Goal: Use online tool/utility: Utilize a website feature to perform a specific function

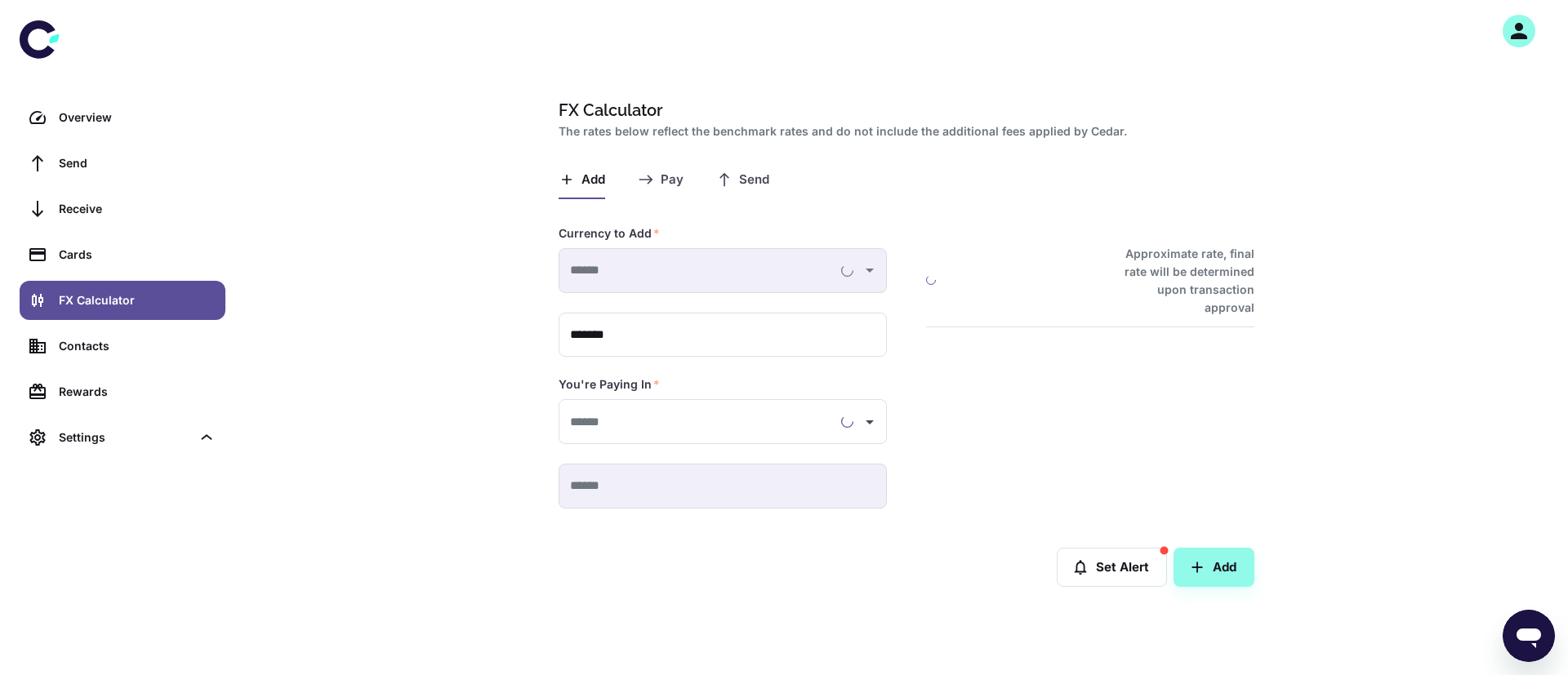
type input "**********"
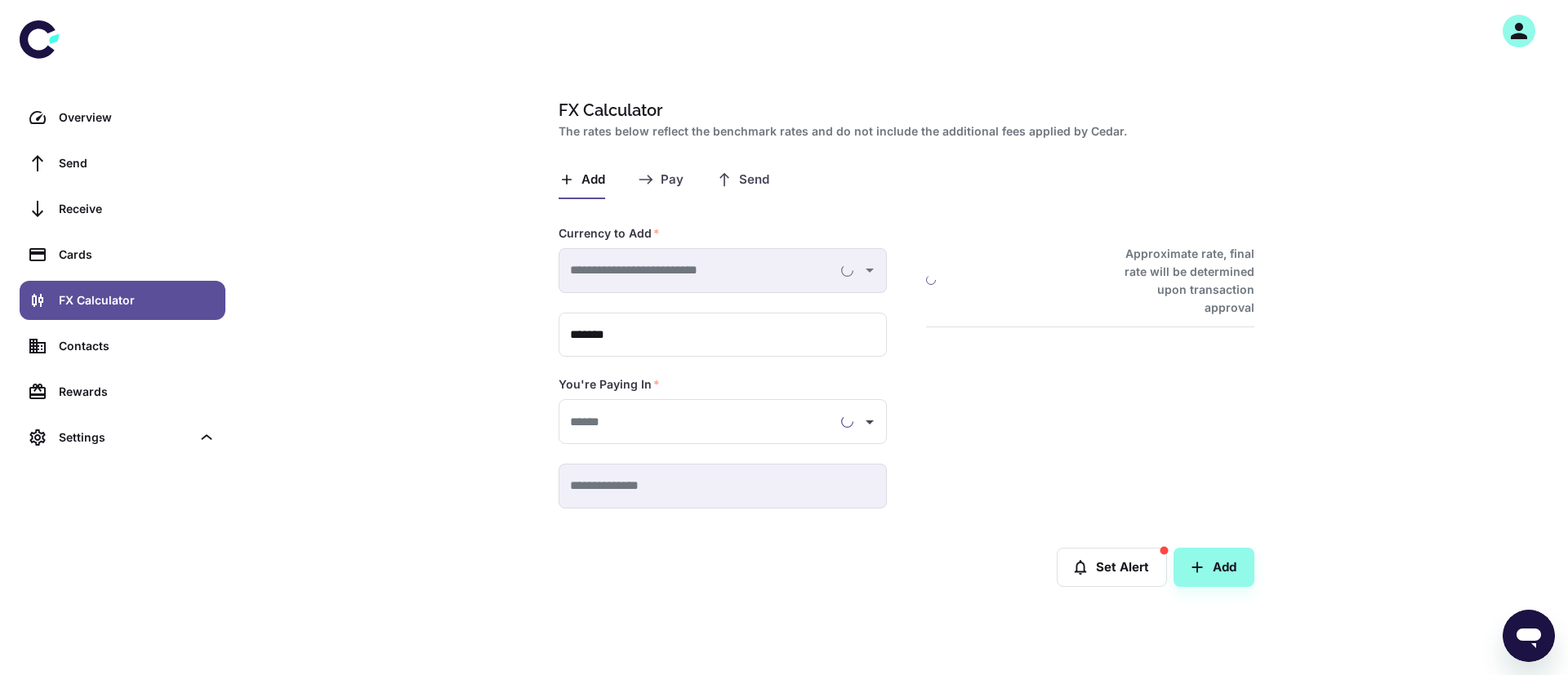
type input "**********"
click at [750, 172] on span "Send" at bounding box center [754, 179] width 30 height 15
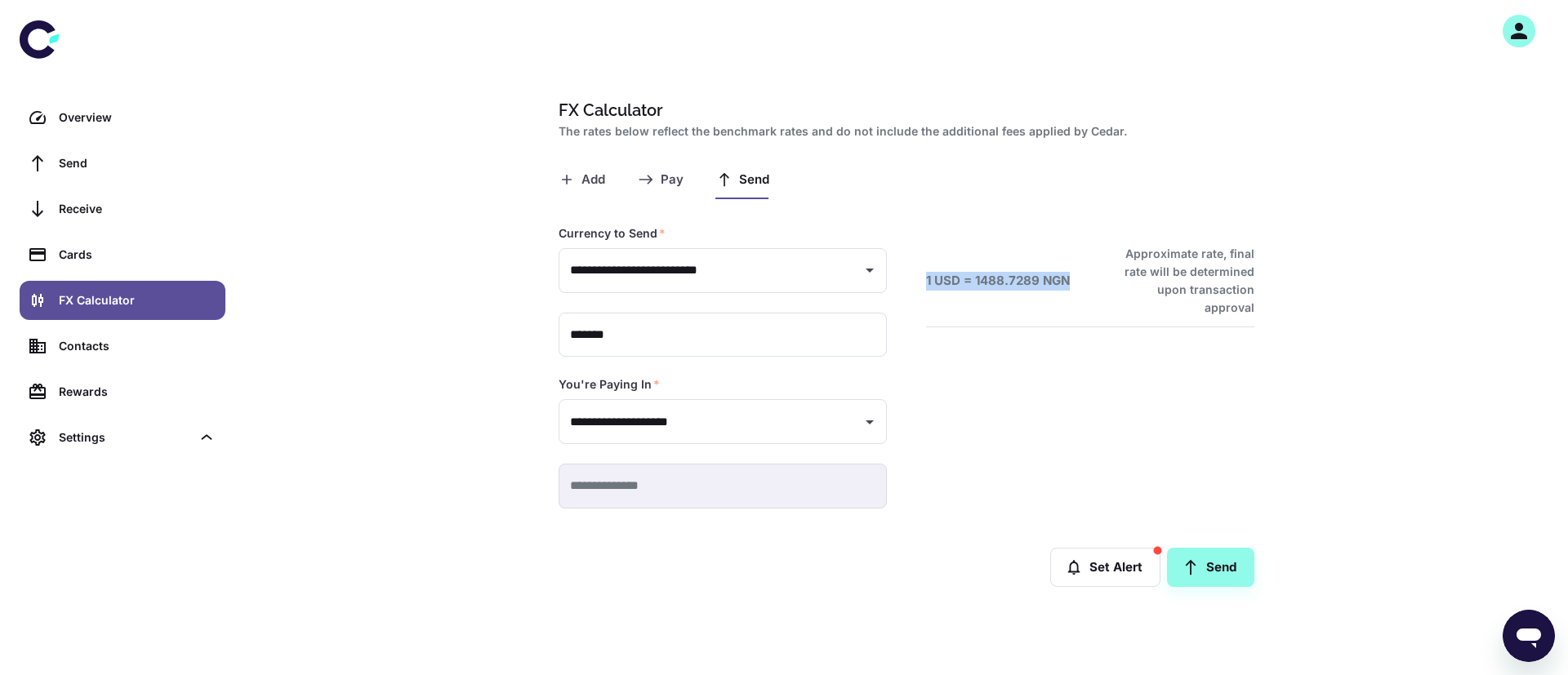
drag, startPoint x: 918, startPoint y: 276, endPoint x: 1086, endPoint y: 274, distance: 168.0
click at [1086, 274] on div "1 USD = 1488.7289 NGN Approximate rate, final rate will be determined upon tran…" at bounding box center [1070, 346] width 367 height 322
copy h6 "1 USD = 1488.7289 NGN"
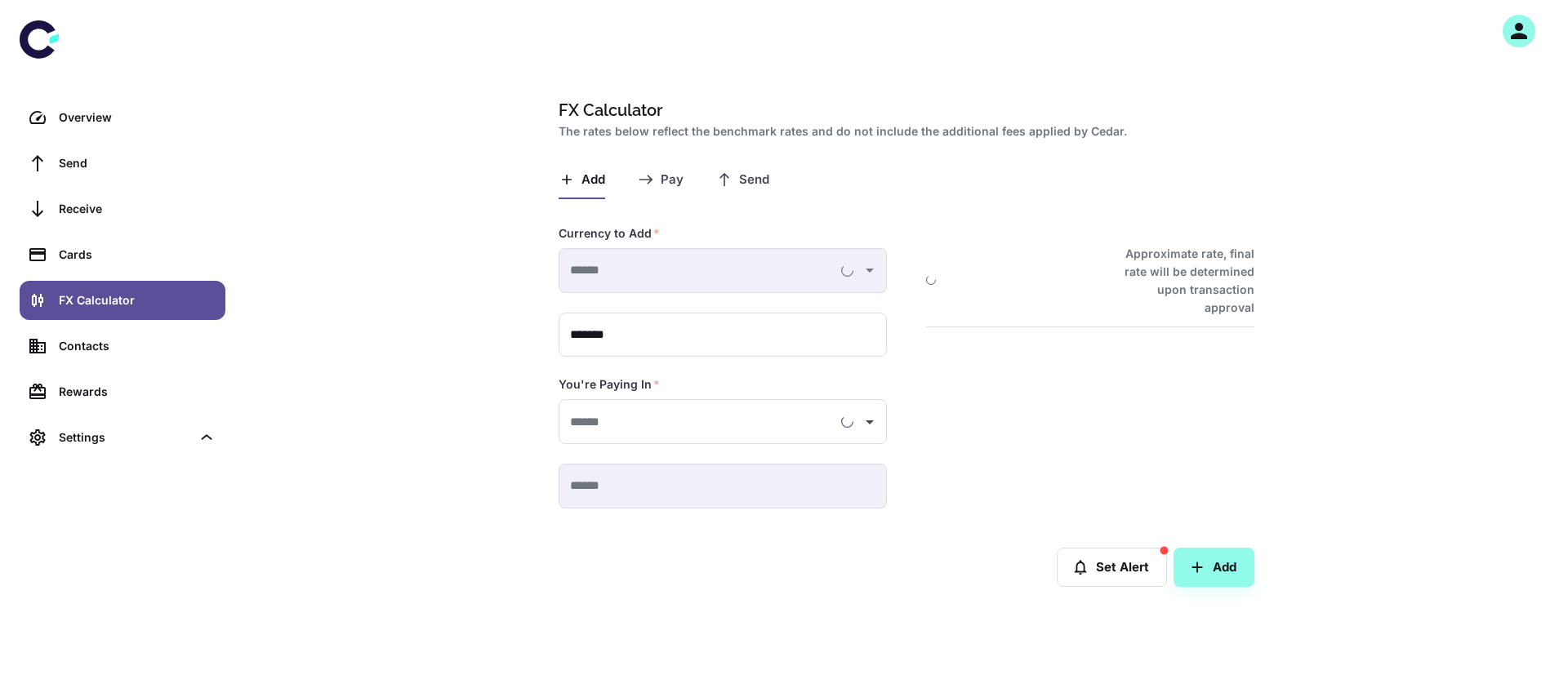
click at [751, 179] on span "Send" at bounding box center [754, 179] width 30 height 15
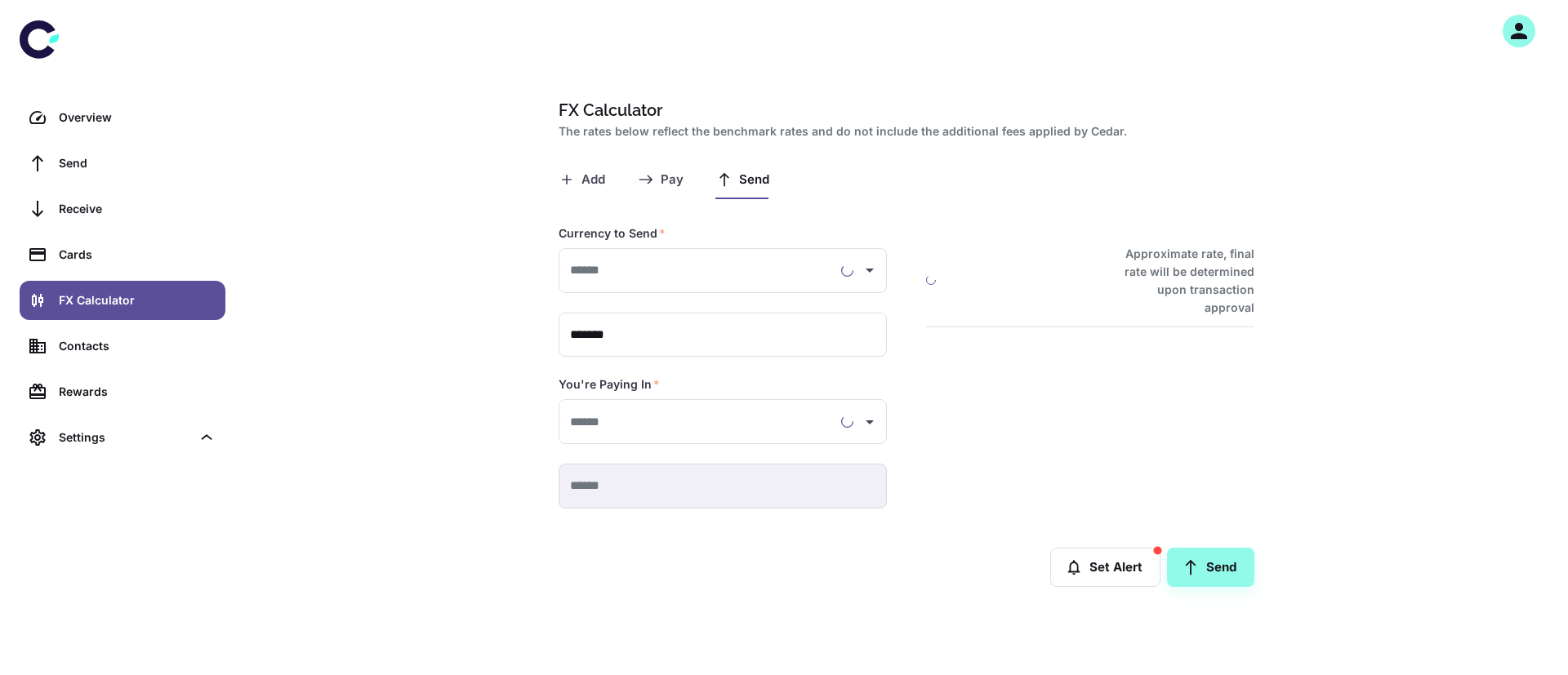
type input "**********"
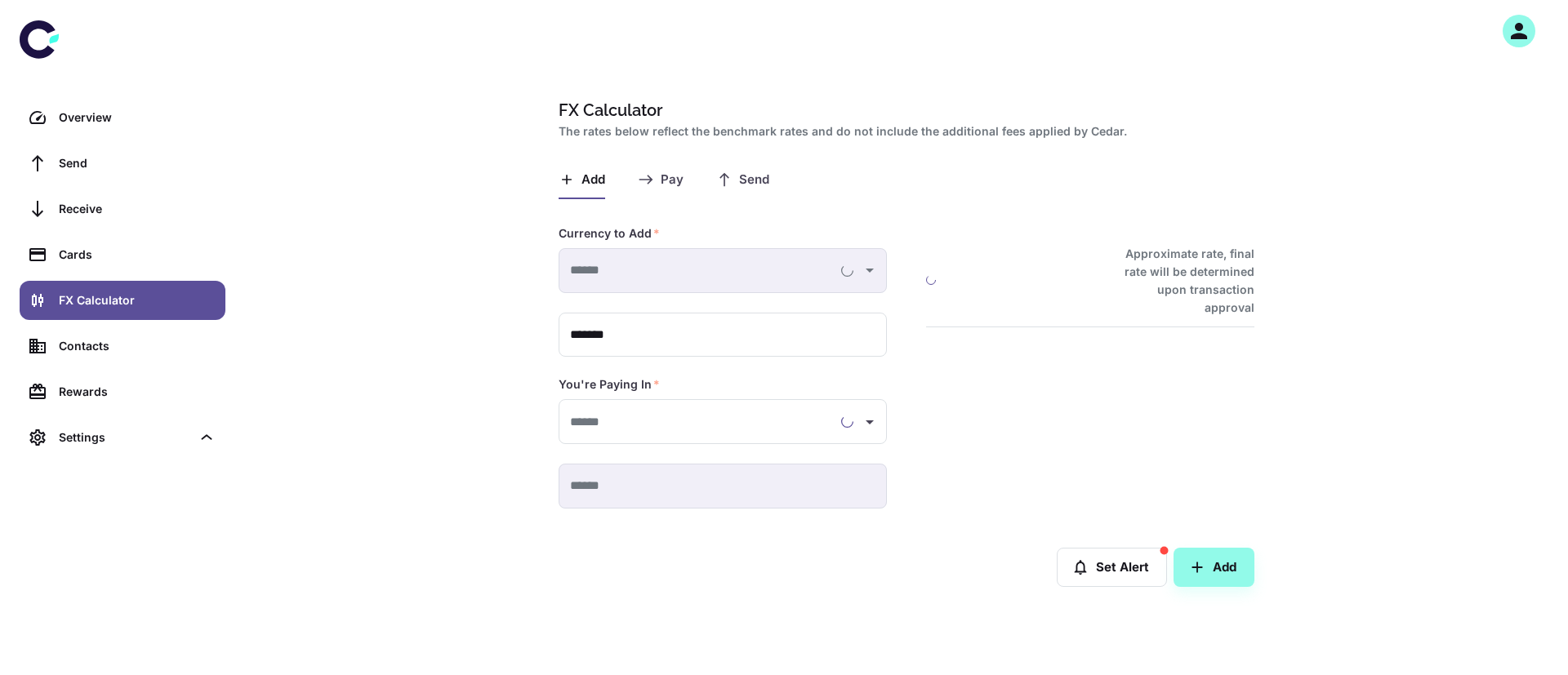
click at [756, 177] on span "Send" at bounding box center [754, 179] width 30 height 15
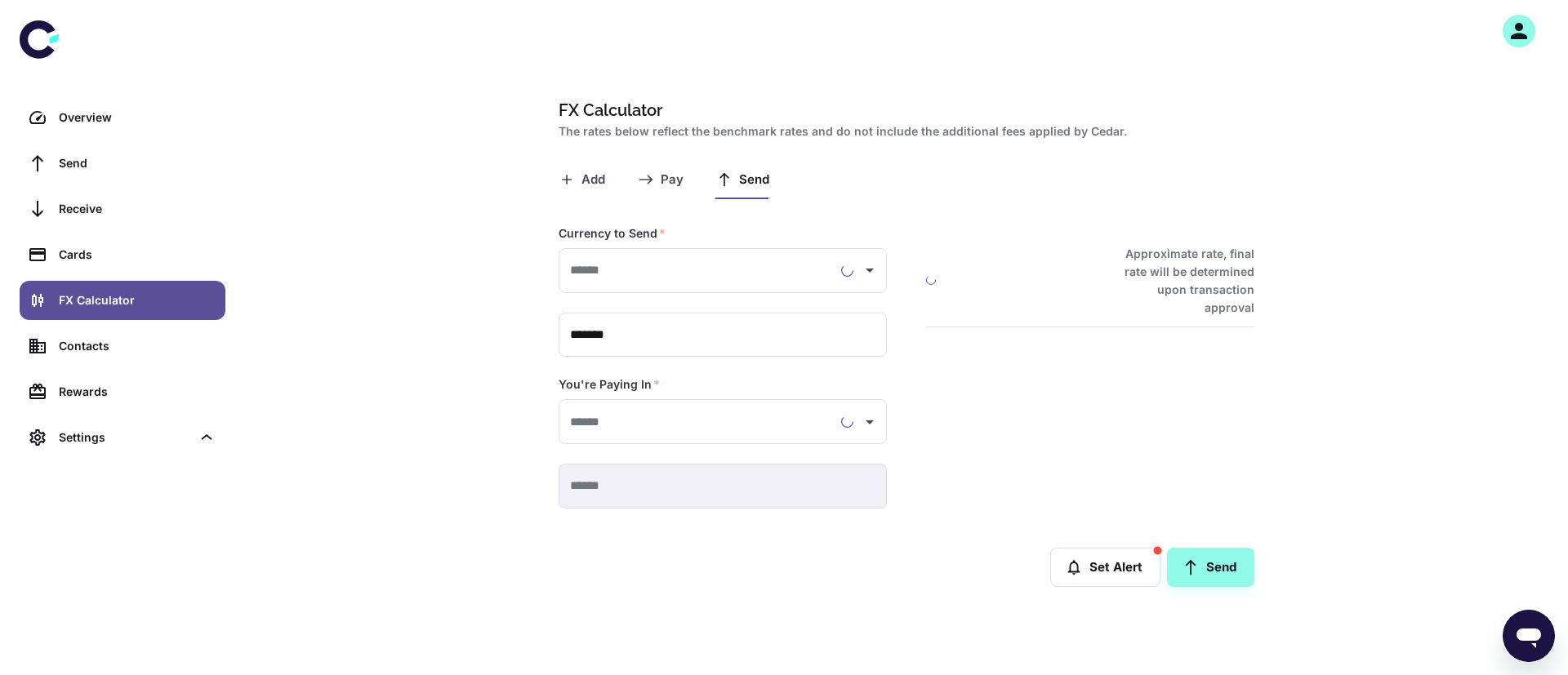
type input "**********"
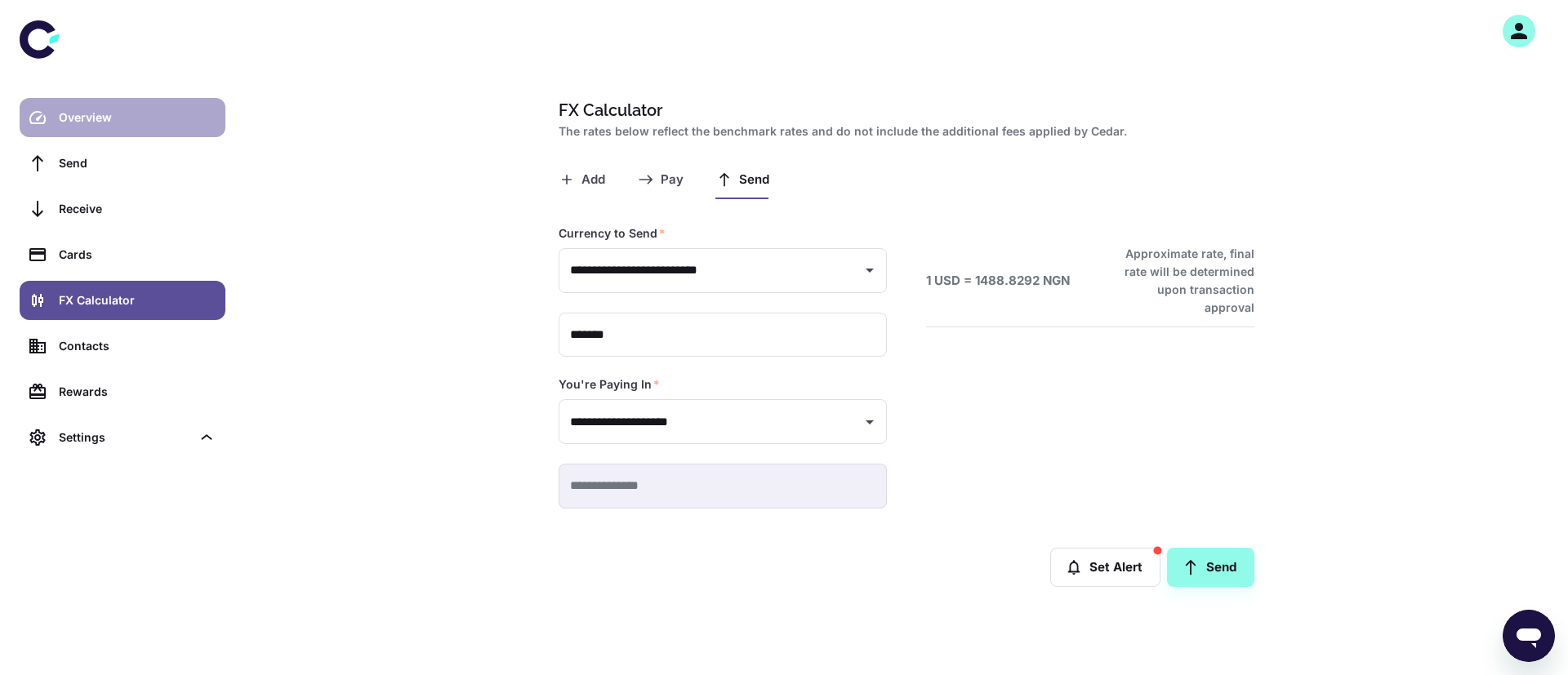
click at [105, 113] on div "Overview" at bounding box center [138, 118] width 157 height 18
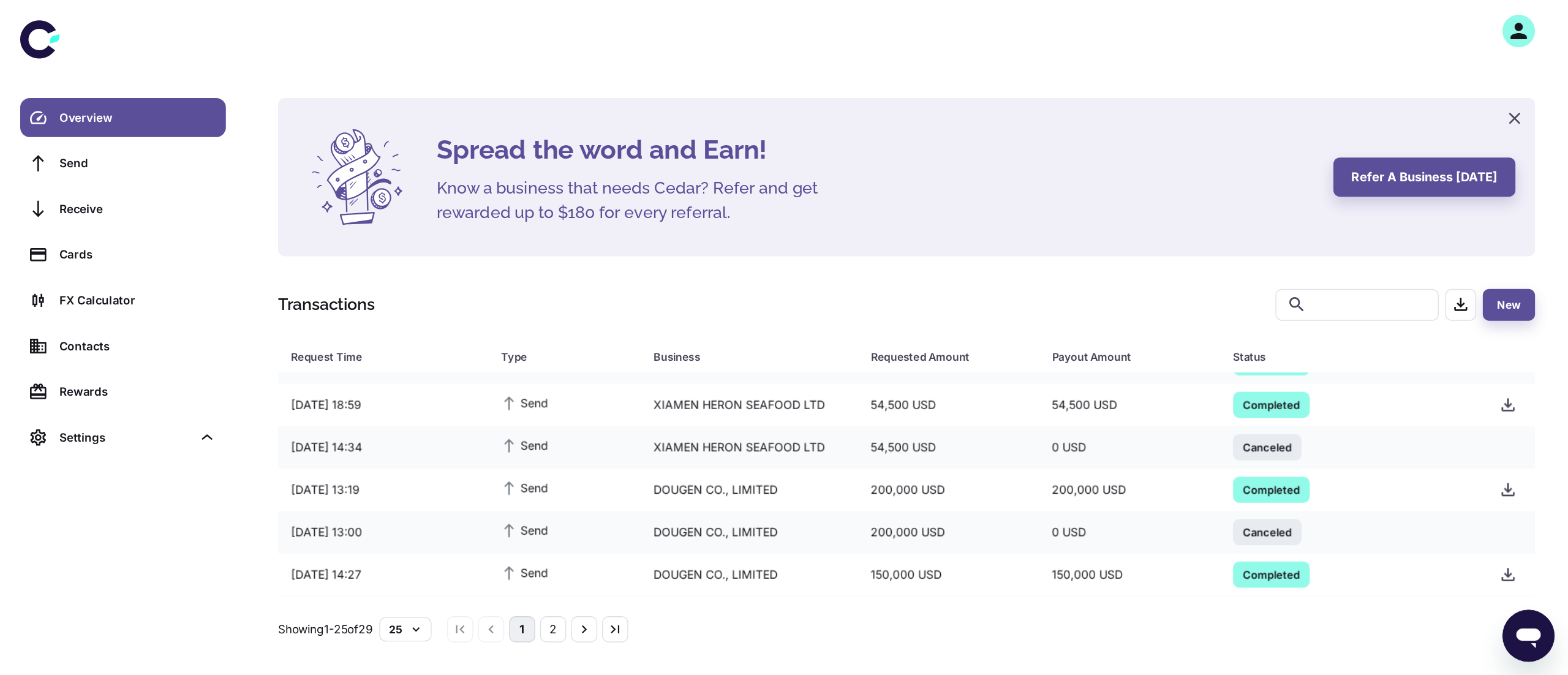
scroll to position [23, 0]
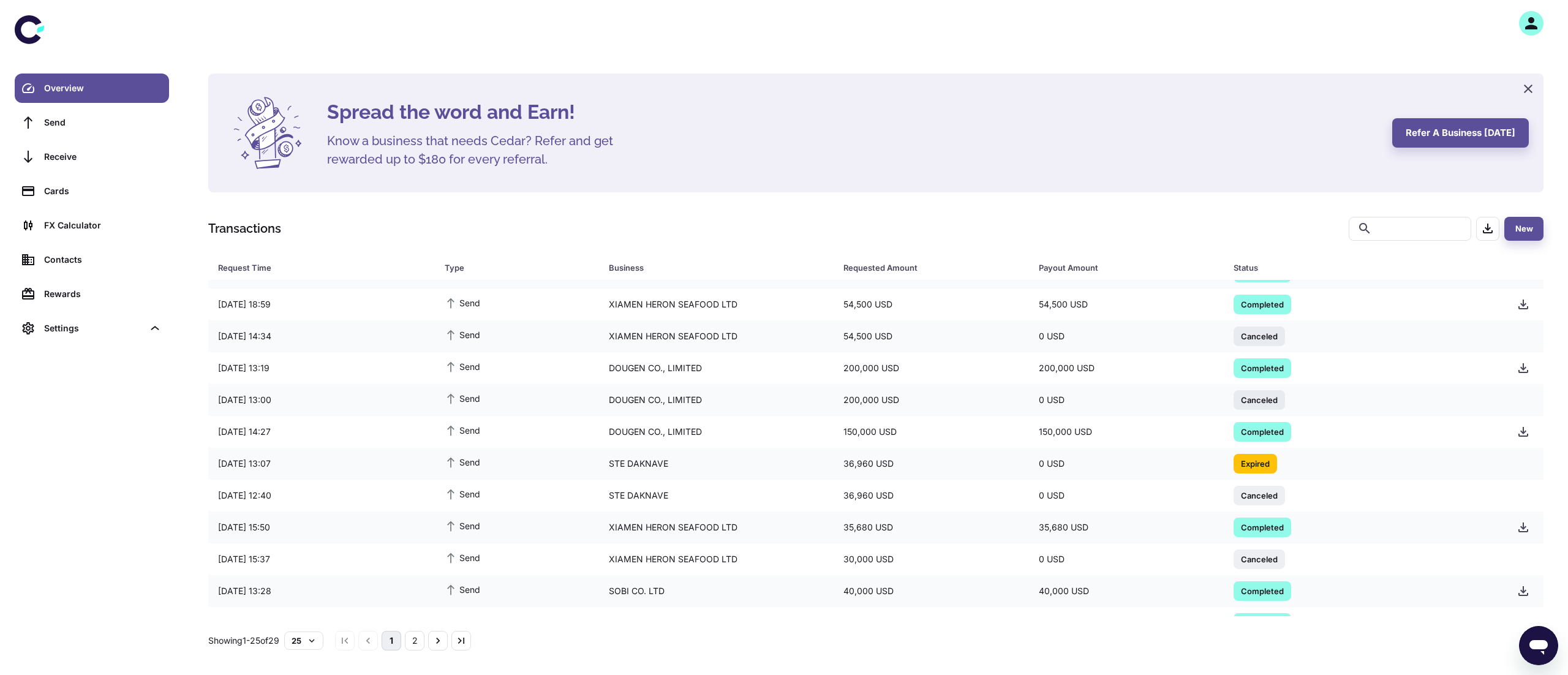
drag, startPoint x: 1175, startPoint y: 6, endPoint x: 995, endPoint y: 173, distance: 245.5
click at [995, 173] on div "Spread the word and Earn! Know a business that needs Cedar? Refer and get rewar…" at bounding box center [875, 133] width 1305 height 89
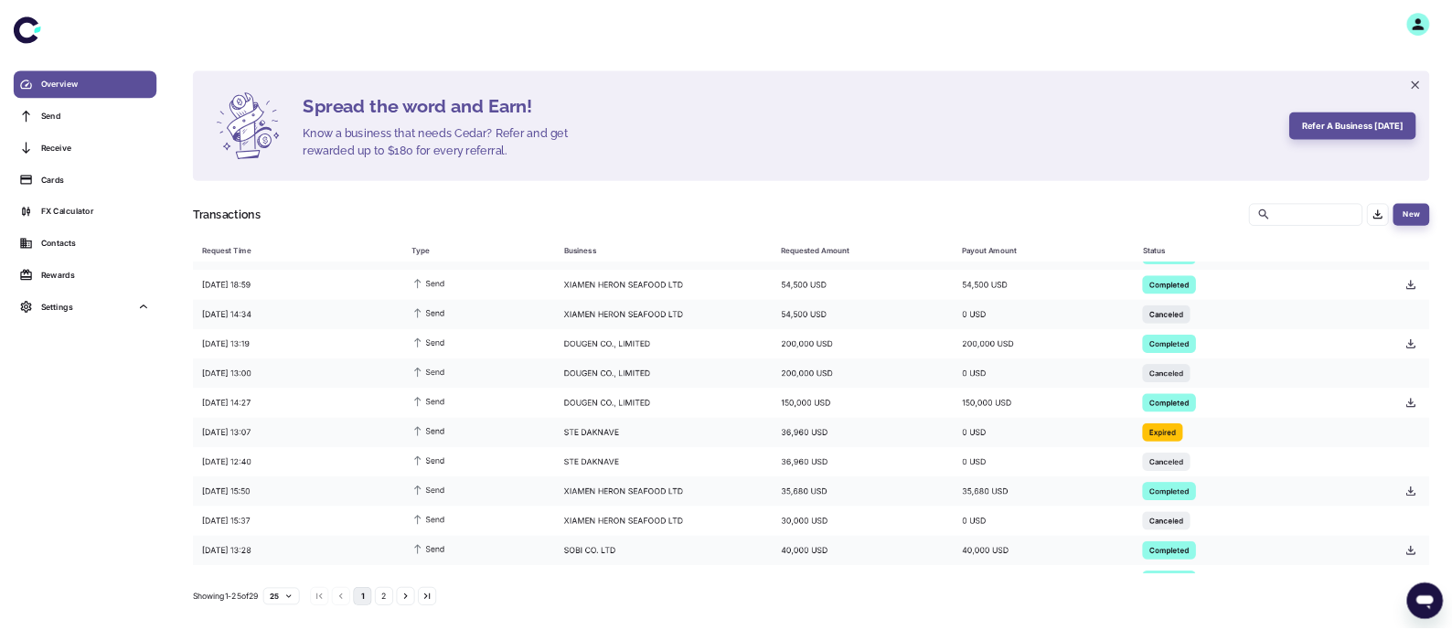
scroll to position [0, 0]
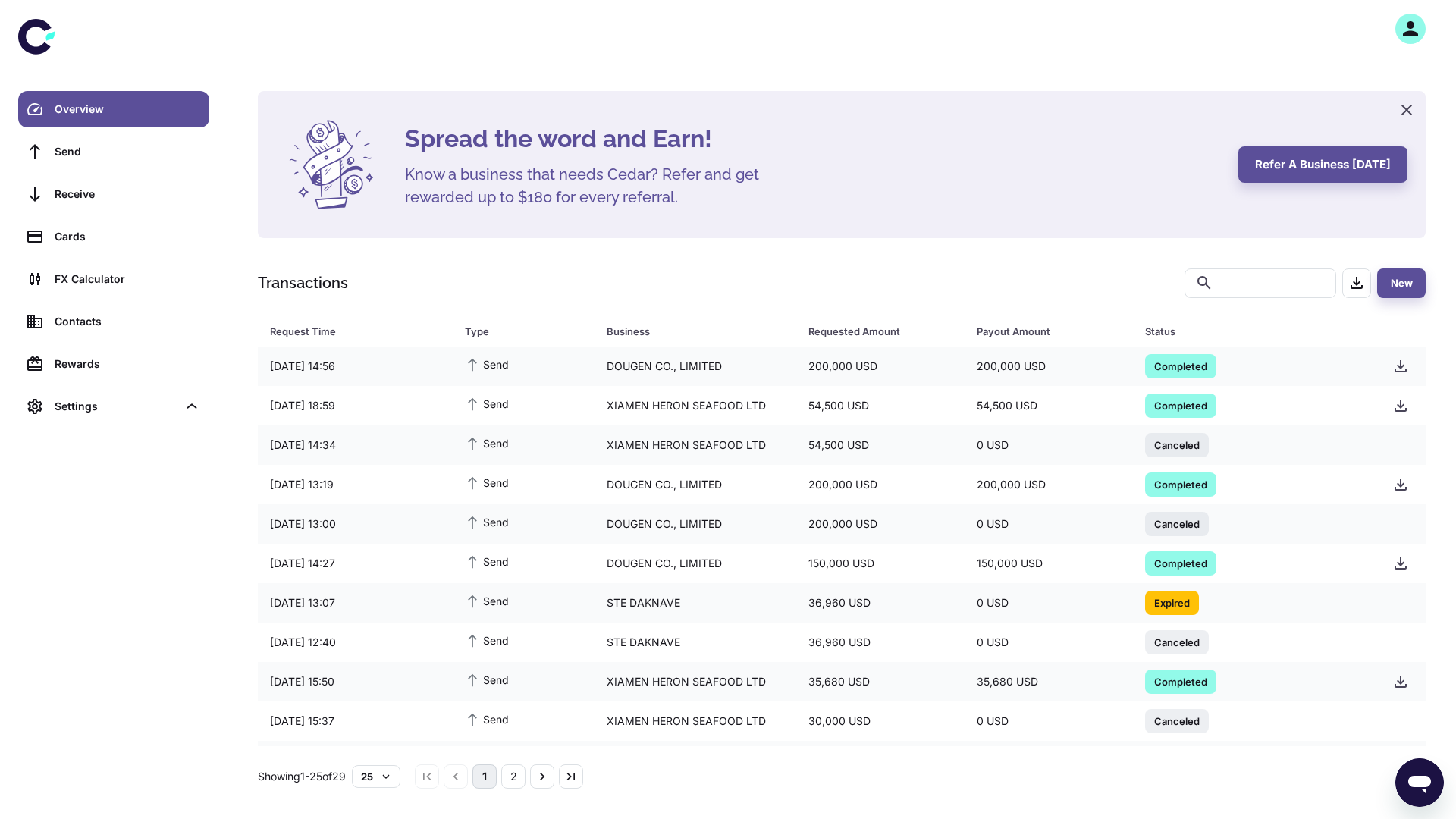
click at [572, 232] on div "Spread the word and Earn! Know a business that needs Cedar? Refer and get rewar…" at bounding box center [842, 164] width 1168 height 147
drag, startPoint x: 629, startPoint y: 311, endPoint x: 521, endPoint y: 347, distance: 113.8
click at [521, 347] on div "Request Time Type Business Requested Amount Payout Amount Status [DATE] 14:56 S…" at bounding box center [842, 547] width 1168 height 400
click at [521, 347] on td "Send" at bounding box center [523, 367] width 141 height 40
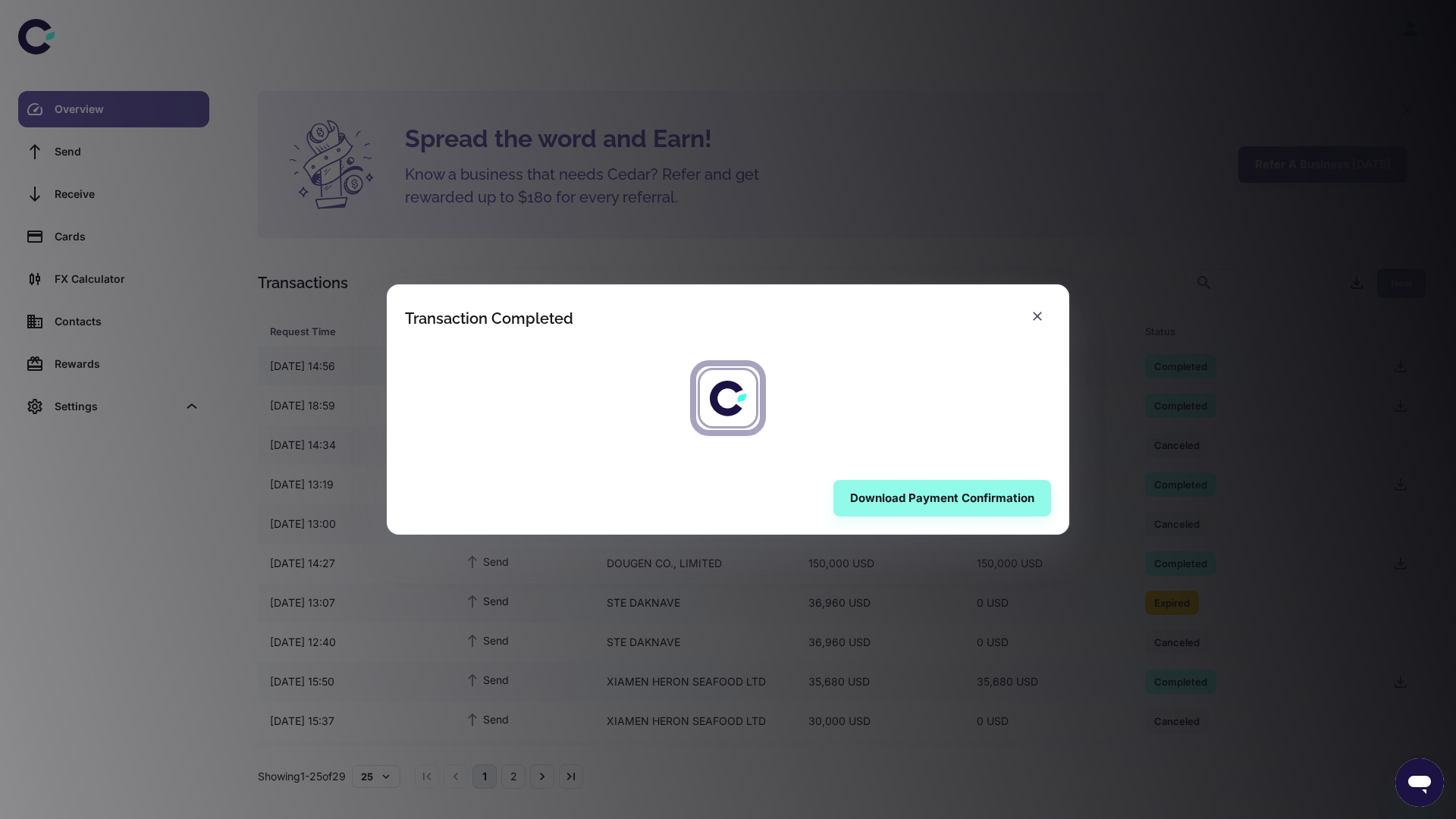
click at [521, 347] on div at bounding box center [728, 398] width 683 height 128
click at [1035, 318] on icon "button" at bounding box center [1038, 316] width 15 height 15
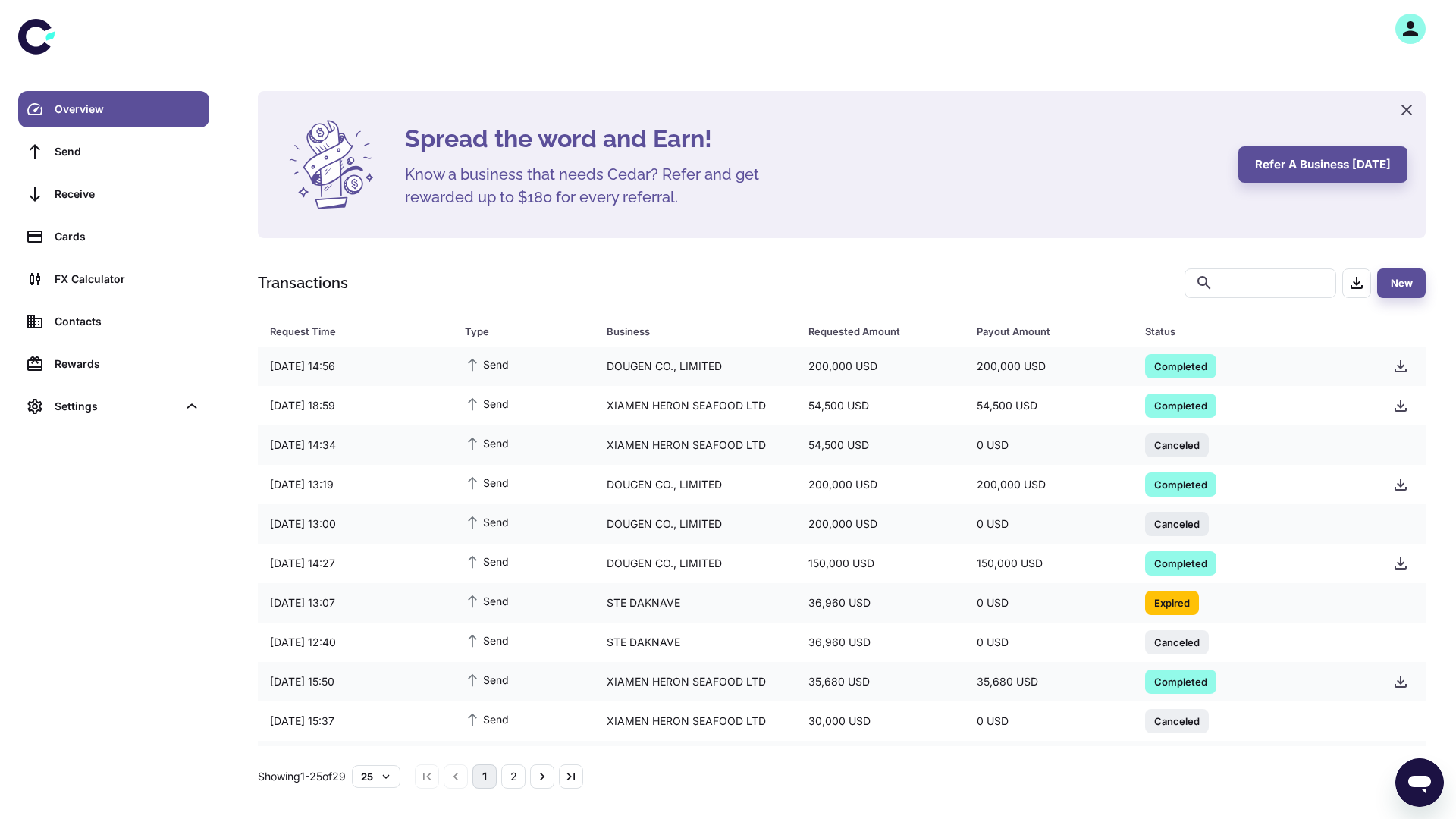
click at [1309, 31] on div at bounding box center [842, 28] width 1228 height 57
click at [1406, 108] on icon "button" at bounding box center [1407, 110] width 18 height 18
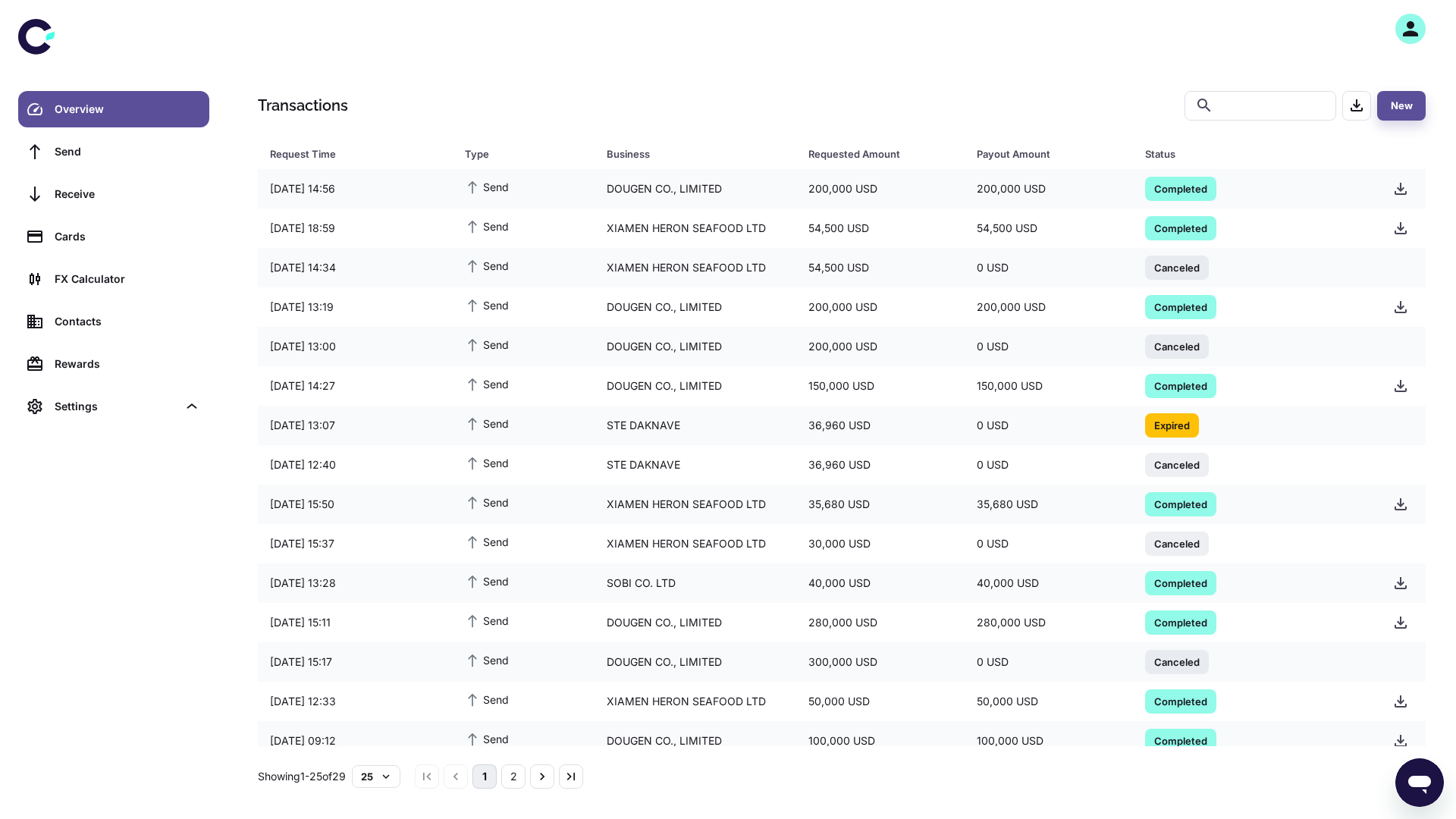
click at [0, 626] on div "Overview Send Receive Cards FX Calculator Contacts Rewards Settings" at bounding box center [114, 409] width 227 height 819
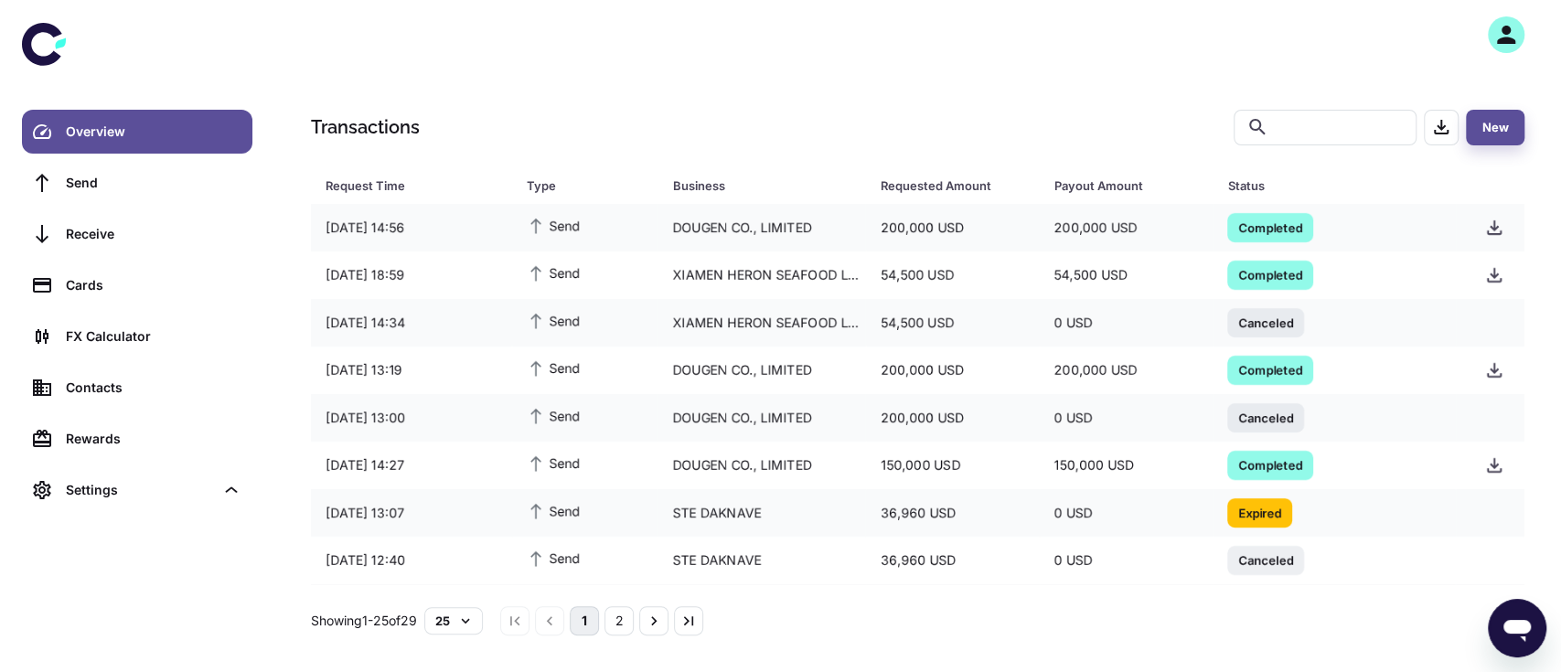
drag, startPoint x: 1690, startPoint y: 1, endPoint x: 950, endPoint y: 99, distance: 746.1
click at [950, 99] on div "Transactions ​ ​ New Request Time Type Business Requested Amount Payout Amount …" at bounding box center [917, 336] width 1286 height 672
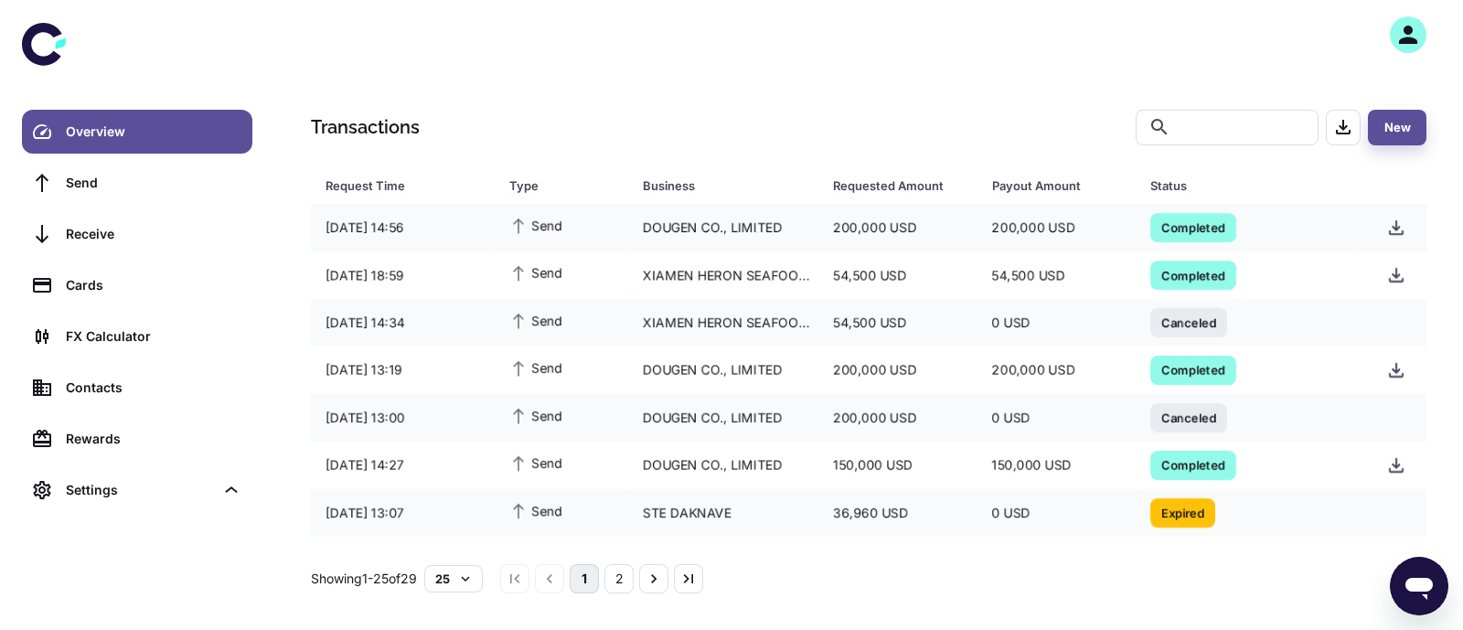
drag, startPoint x: 1537, startPoint y: 0, endPoint x: 935, endPoint y: 84, distance: 607.4
click at [935, 84] on div "Transactions ​ ​ New Request Time Type Business Requested Amount Payout Amount …" at bounding box center [868, 315] width 1189 height 630
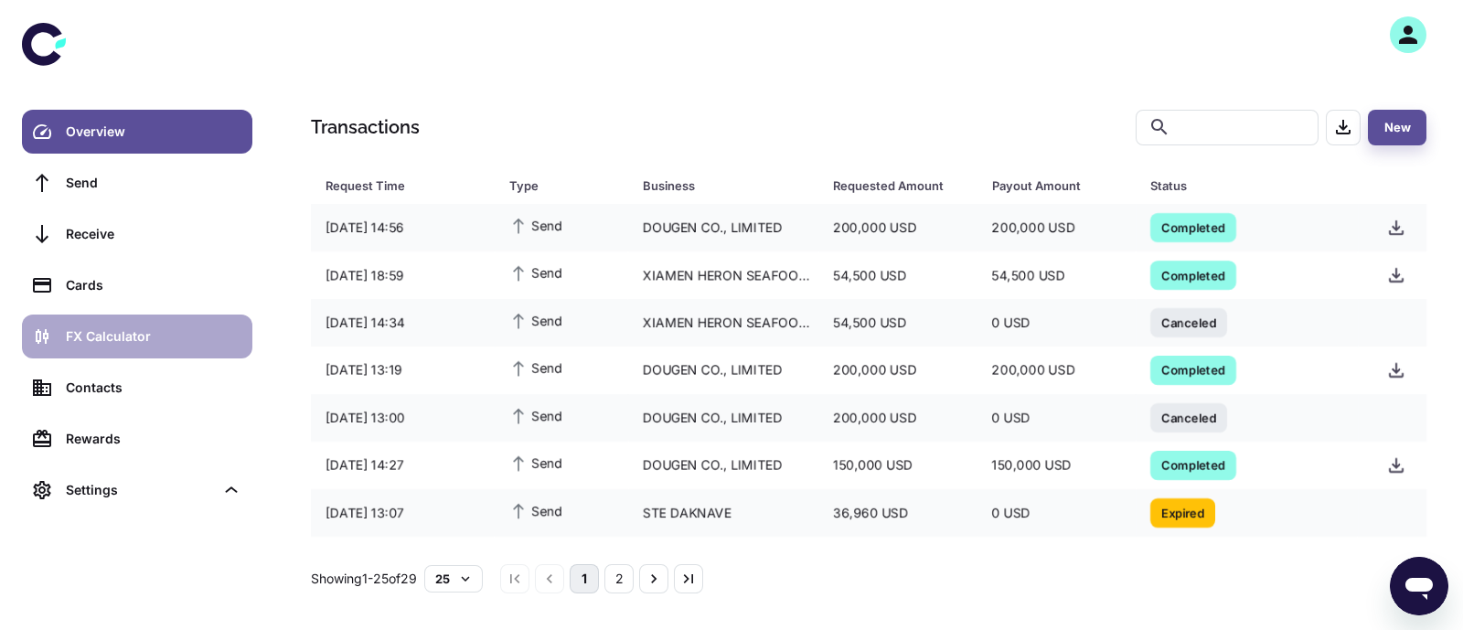
click at [133, 332] on div "FX Calculator" at bounding box center [154, 336] width 176 height 20
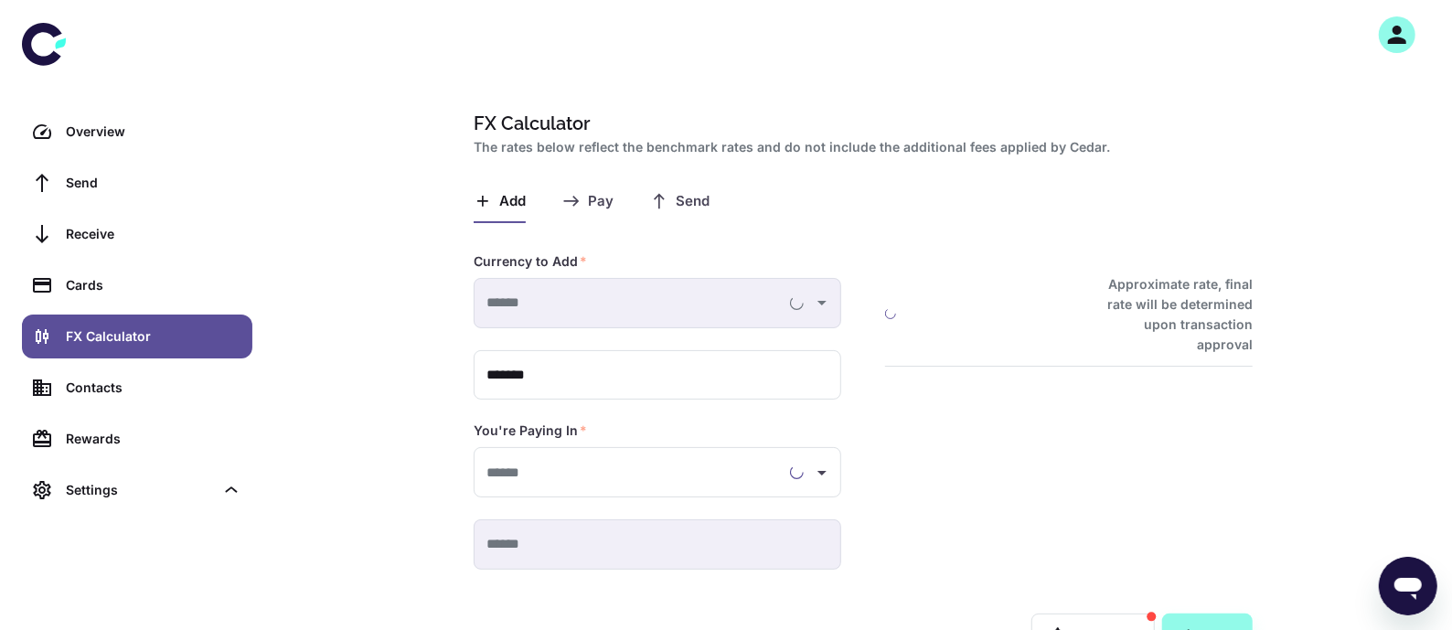
type input "**********"
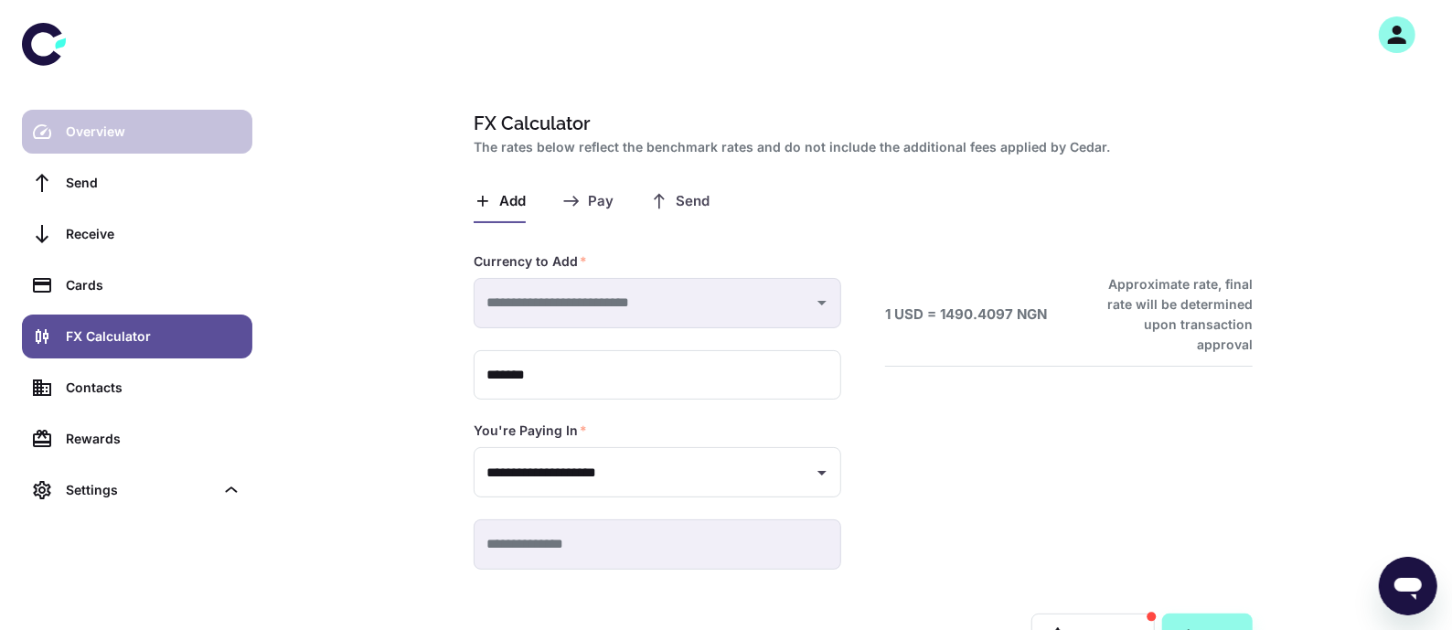
click at [119, 137] on div "Overview" at bounding box center [154, 132] width 176 height 20
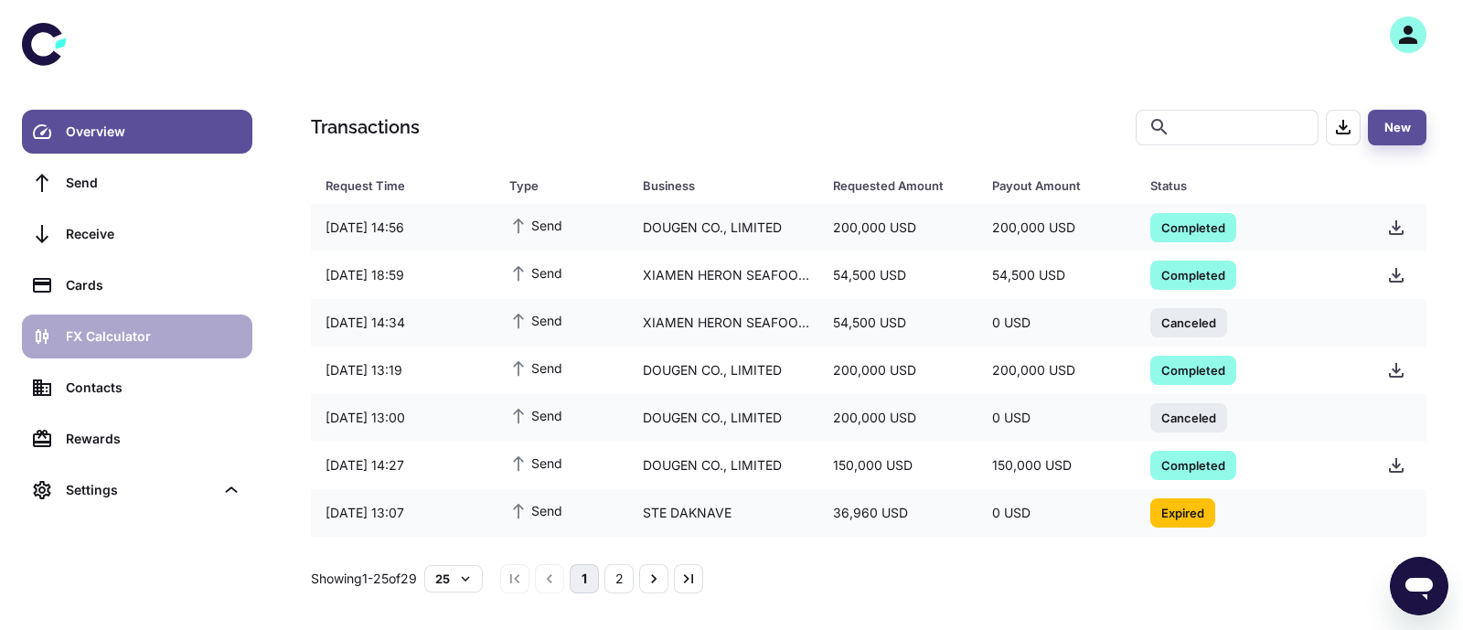
click at [78, 339] on div "FX Calculator" at bounding box center [154, 336] width 176 height 20
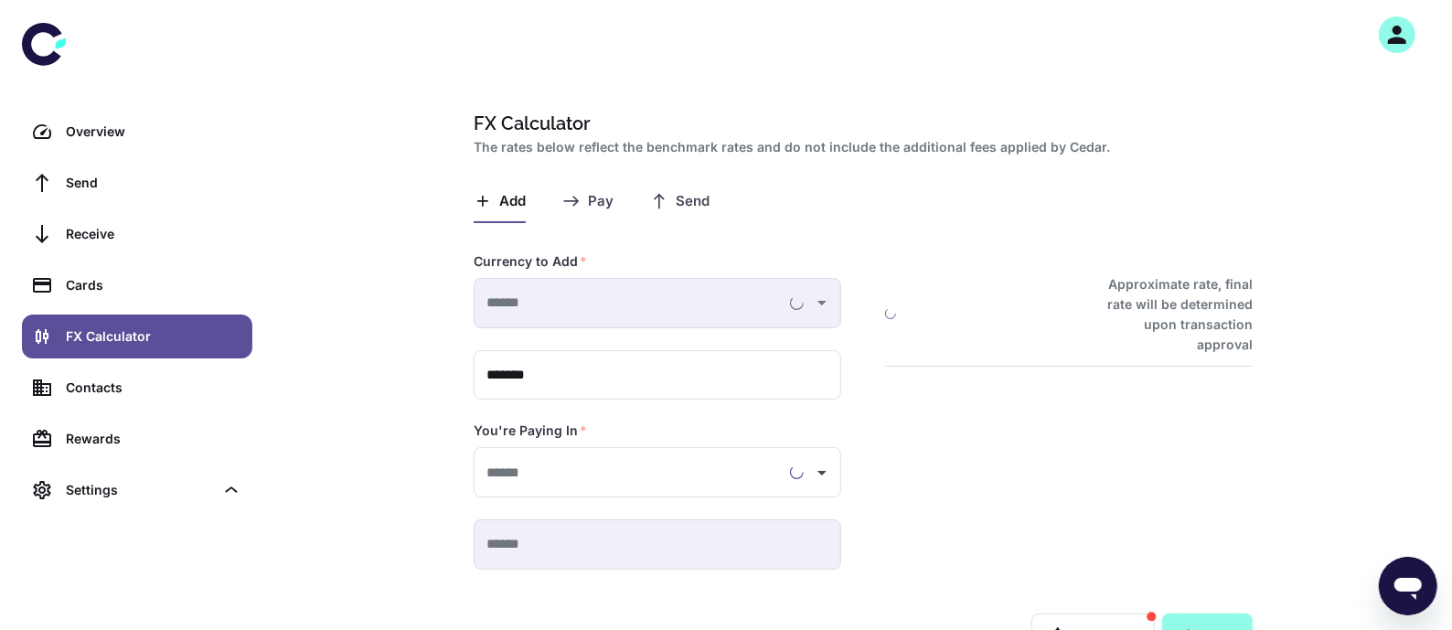
click at [686, 206] on span "Send" at bounding box center [693, 201] width 34 height 17
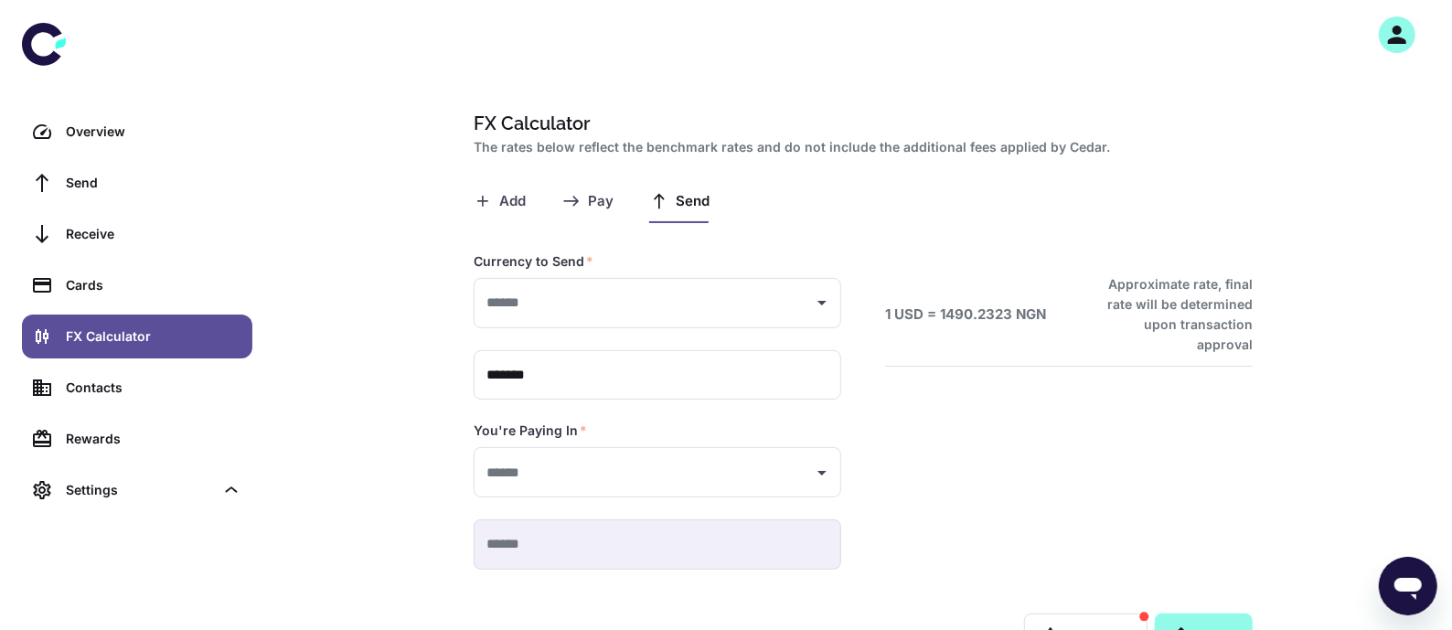
type input "**********"
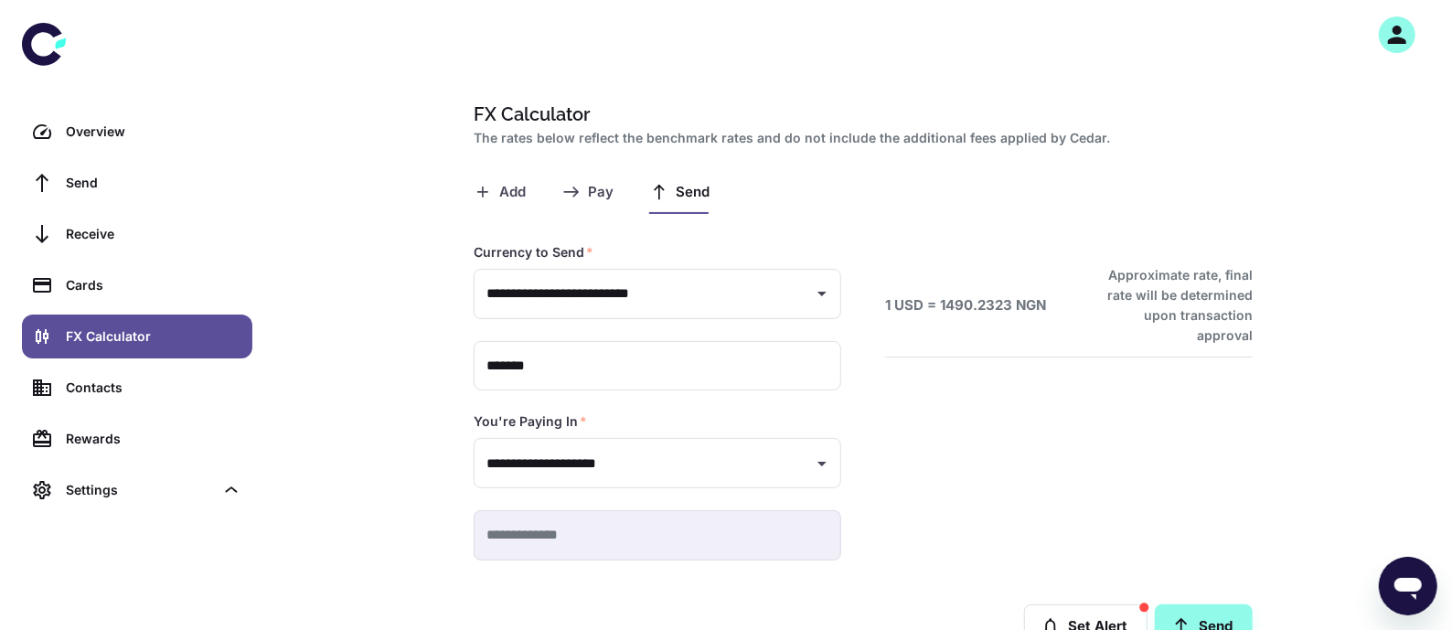
click at [971, 321] on div "1 USD = 1490.2323 NGN Approximate rate, final rate will be determined upon tran…" at bounding box center [1069, 305] width 368 height 80
